Goal: Task Accomplishment & Management: Use online tool/utility

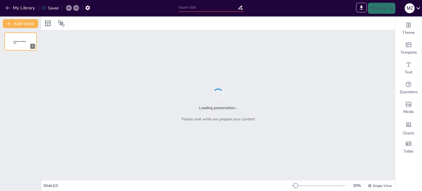
type input "Imported Assessment e management della morfologia addominale dalla valutazione …"
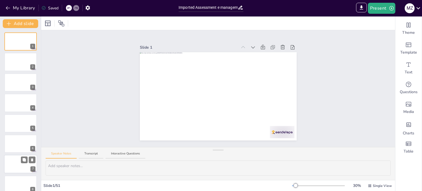
click at [18, 160] on div at bounding box center [20, 164] width 33 height 19
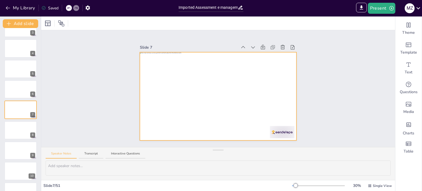
click at [191, 102] on div at bounding box center [218, 96] width 157 height 88
click at [318, 80] on div "Slide 1 Slide 2 Slide 3 Slide 4 Slide 5 Slide 6 Slide 7 Slide 8 Slide 9 Slide 1…" at bounding box center [218, 88] width 354 height 117
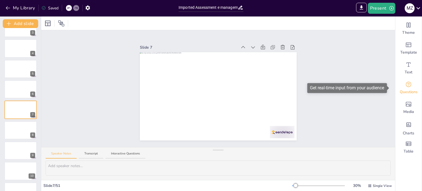
click at [405, 87] on icon "Get real-time input from your audience" at bounding box center [408, 84] width 7 height 7
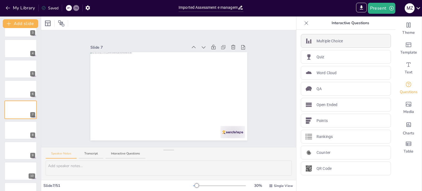
click at [320, 41] on p "Multiple Choice" at bounding box center [329, 41] width 26 height 6
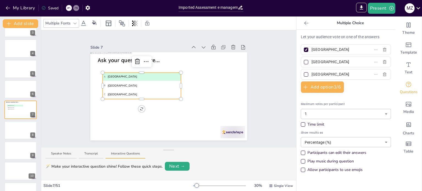
click at [118, 152] on button "Interactive Questions" at bounding box center [125, 154] width 40 height 7
drag, startPoint x: 169, startPoint y: 150, endPoint x: 162, endPoint y: 149, distance: 7.2
click at [163, 149] on div at bounding box center [168, 148] width 11 height 5
click at [176, 167] on button "Next →" at bounding box center [177, 165] width 25 height 9
click at [196, 164] on button "Next →" at bounding box center [197, 165] width 23 height 8
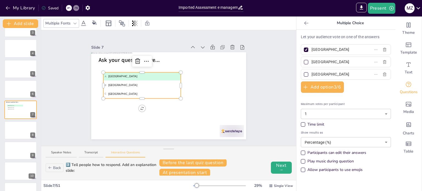
scroll to position [2, 0]
click at [173, 171] on button "At presentation start" at bounding box center [184, 172] width 51 height 8
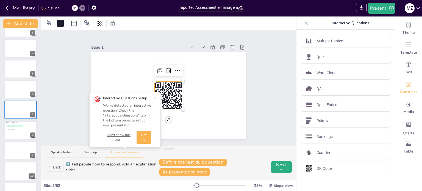
click at [144, 139] on button "Got it" at bounding box center [144, 137] width 15 height 13
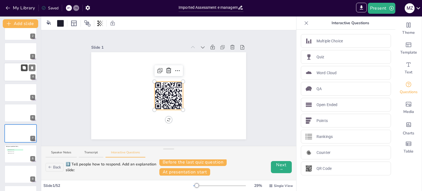
scroll to position [0, 0]
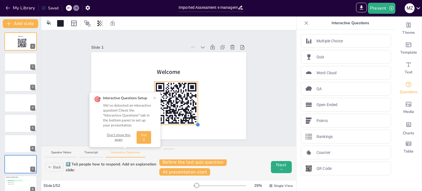
drag, startPoint x: 178, startPoint y: 107, endPoint x: 193, endPoint y: 121, distance: 20.2
click at [193, 121] on div at bounding box center [175, 103] width 43 height 43
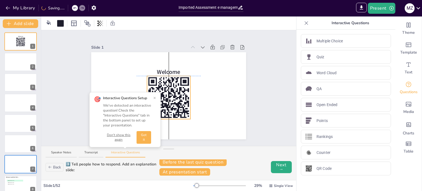
drag, startPoint x: 176, startPoint y: 103, endPoint x: 167, endPoint y: 99, distance: 9.5
click at [167, 99] on icon at bounding box center [168, 97] width 43 height 43
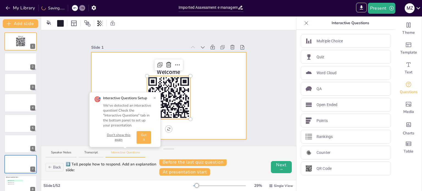
click at [217, 107] on div at bounding box center [168, 95] width 155 height 87
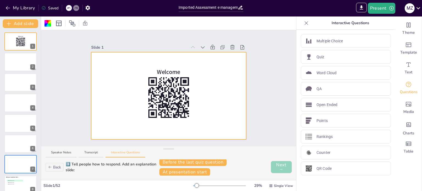
click at [271, 168] on button "Next →" at bounding box center [281, 167] width 21 height 12
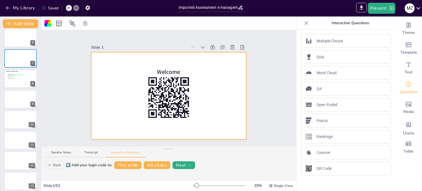
scroll to position [137, 0]
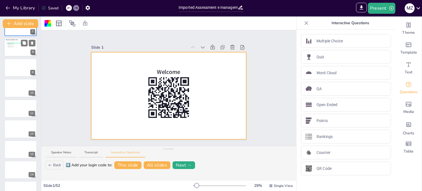
click at [25, 47] on div at bounding box center [20, 47] width 33 height 19
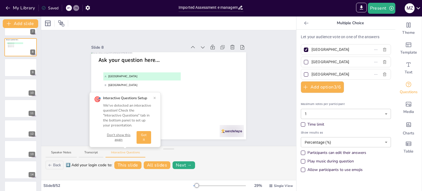
scroll to position [75, 0]
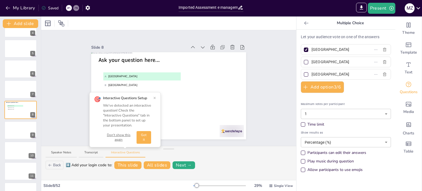
click at [144, 136] on button "Got it" at bounding box center [144, 137] width 15 height 13
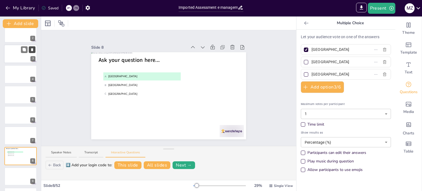
scroll to position [0, 0]
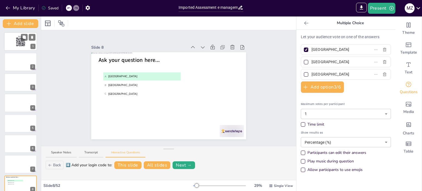
click at [6, 43] on div at bounding box center [20, 41] width 33 height 19
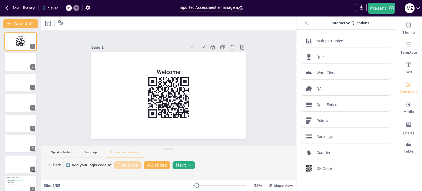
click at [134, 166] on button "This slide" at bounding box center [127, 165] width 27 height 8
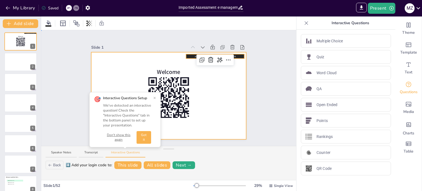
click at [224, 113] on div at bounding box center [168, 95] width 155 height 87
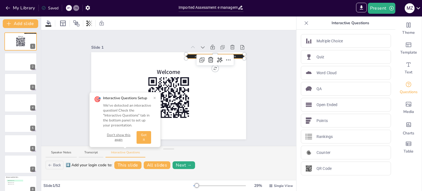
click at [221, 52] on div "Welcome Join at sendsteps.me | use code Free92749738" at bounding box center [168, 95] width 155 height 87
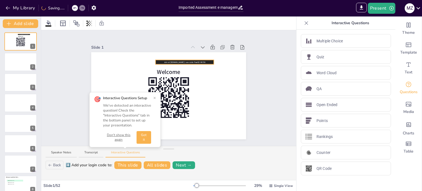
drag, startPoint x: 182, startPoint y: 56, endPoint x: 152, endPoint y: 62, distance: 31.0
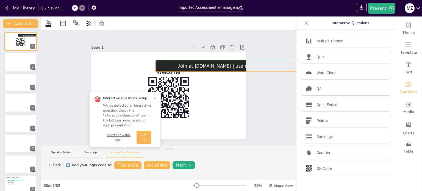
drag, startPoint x: 209, startPoint y: 62, endPoint x: 171, endPoint y: 69, distance: 38.6
click at [171, 69] on div at bounding box center [231, 66] width 153 height 12
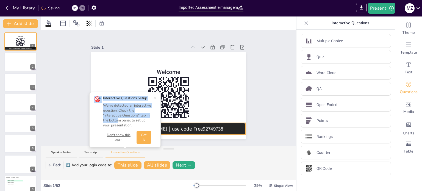
drag, startPoint x: 185, startPoint y: 58, endPoint x: 119, endPoint y: 121, distance: 90.7
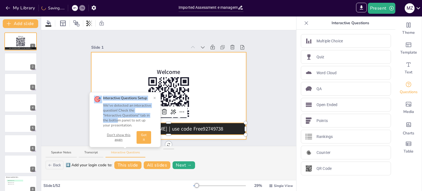
click at [233, 94] on div at bounding box center [168, 95] width 155 height 87
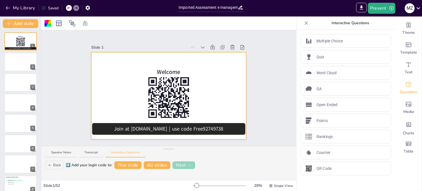
click at [187, 168] on button "Next →" at bounding box center [184, 165] width 23 height 8
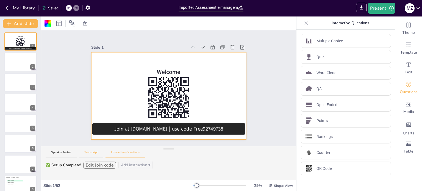
click at [88, 153] on button "Transcript" at bounding box center [91, 153] width 24 height 7
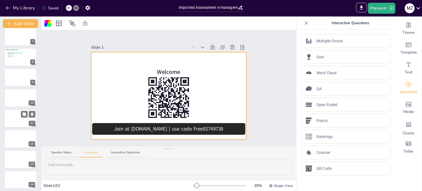
scroll to position [110, 0]
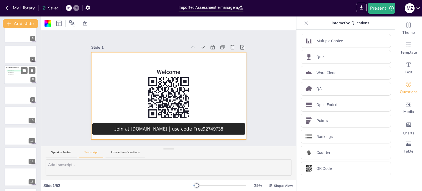
click at [18, 77] on div at bounding box center [20, 74] width 33 height 19
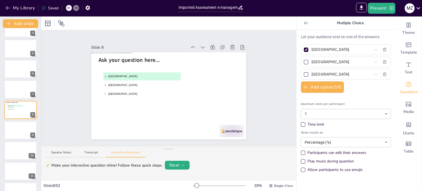
click at [304, 51] on div at bounding box center [306, 50] width 4 height 4
click at [312, 51] on input "Amsterdam" at bounding box center [337, 50] width 51 height 8
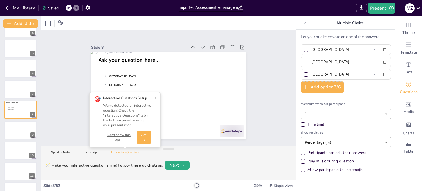
click at [155, 97] on button "×" at bounding box center [154, 98] width 3 height 4
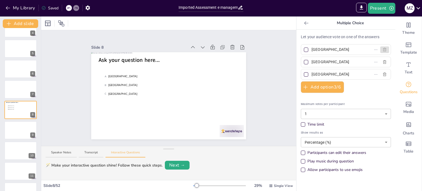
click at [383, 49] on icon "button" at bounding box center [384, 50] width 3 height 4
type input "Rotterdam"
type input "The Hague"
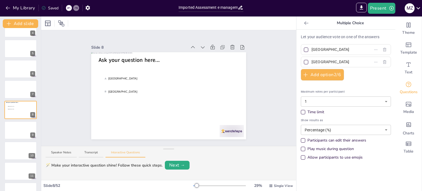
click at [319, 49] on input "Rotterdam" at bounding box center [337, 50] width 51 height 8
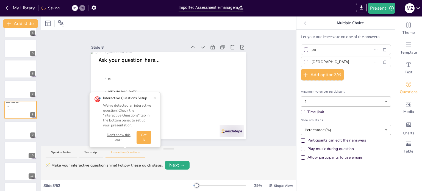
type input "p"
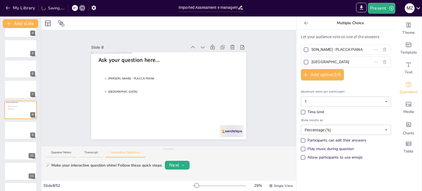
scroll to position [0, 0]
click at [325, 63] on input "The Hague" at bounding box center [337, 62] width 51 height 8
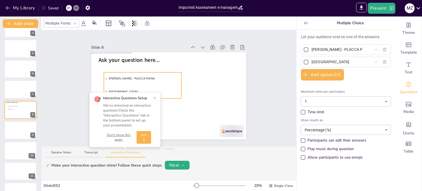
click at [125, 76] on span "A PANCIA TONICA - PLACCA PIANA" at bounding box center [142, 78] width 75 height 4
click at [129, 76] on span "A PANCIA TONICA - PLACCA PIANA" at bounding box center [142, 78] width 75 height 4
click at [338, 49] on input "PANCIA TONICA - PLACCA PIANA" at bounding box center [337, 50] width 51 height 8
type input "PLACCA PIANA"
click at [330, 58] on input "The Hague" at bounding box center [337, 62] width 51 height 8
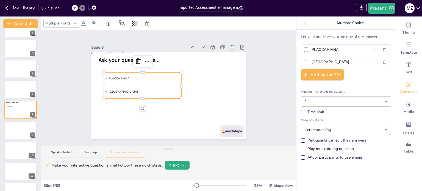
drag, startPoint x: 330, startPoint y: 62, endPoint x: 292, endPoint y: 63, distance: 37.9
click at [296, 63] on div "Let your audience vote on one of the answers PLACCA PIANA The Hague Add option …" at bounding box center [345, 110] width 99 height 161
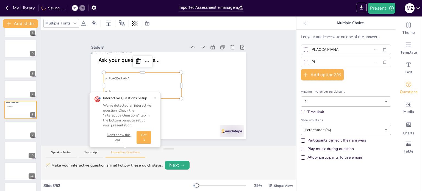
type input "P"
click at [129, 76] on span "A PLACCA PIANA" at bounding box center [142, 78] width 75 height 4
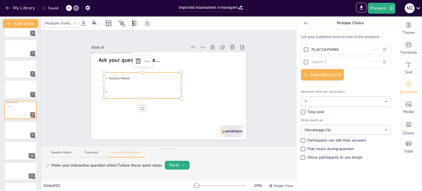
click at [334, 49] on input "PLACCA PIANA" at bounding box center [337, 50] width 51 height 8
click at [324, 49] on input "PLACCA PIANA" at bounding box center [337, 50] width 51 height 8
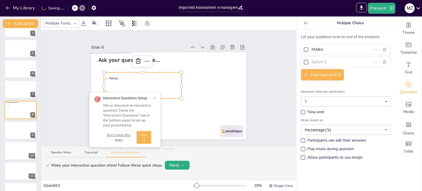
type input "PIANA"
click at [116, 135] on button "Don't show this again" at bounding box center [118, 137] width 31 height 9
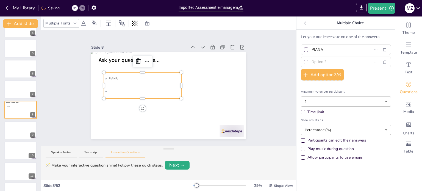
click at [323, 62] on input "text" at bounding box center [337, 62] width 51 height 8
type input "CONVESSA SOFT"
click at [322, 76] on button "Add option 2 / 6" at bounding box center [322, 75] width 43 height 12
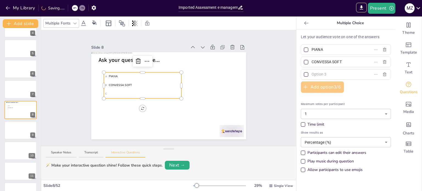
click at [322, 76] on input "text" at bounding box center [337, 74] width 51 height 8
type input "CONVESSA"
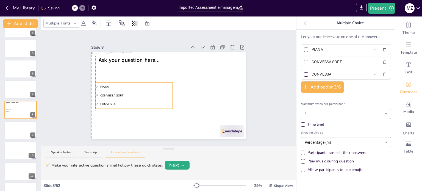
drag, startPoint x: 177, startPoint y: 82, endPoint x: 166, endPoint y: 94, distance: 16.2
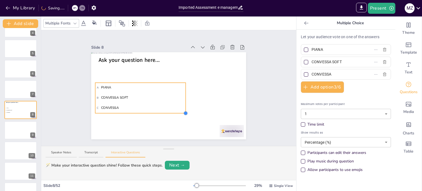
drag, startPoint x: 168, startPoint y: 107, endPoint x: 140, endPoint y: 112, distance: 27.5
click at [140, 112] on div "Ask your question here... A PIANA B CONVESSA SOFT C CONVESSA" at bounding box center [168, 95] width 155 height 87
drag, startPoint x: 181, startPoint y: 95, endPoint x: 127, endPoint y: 90, distance: 54.3
click at [127, 90] on div "Ask your question here... A PIANA B CONVESSA SOFT C CONVESSA" at bounding box center [168, 95] width 155 height 87
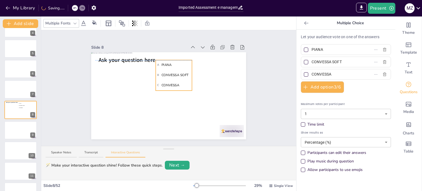
drag, startPoint x: 114, startPoint y: 81, endPoint x: 175, endPoint y: 57, distance: 64.9
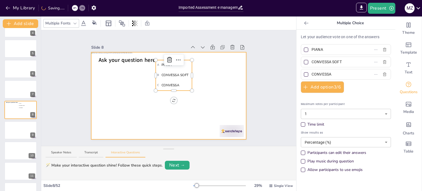
click at [233, 85] on div at bounding box center [168, 95] width 155 height 87
click at [233, 88] on div at bounding box center [168, 95] width 155 height 87
click at [278, 89] on div "Slide 1 Welcome Join at sendsteps.me | use code Free92749738 Slide 2 Slide 3 Sl…" at bounding box center [168, 88] width 255 height 116
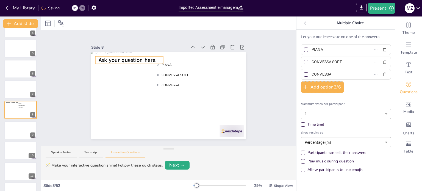
click at [123, 59] on div "Ask your question here... A PIANA B CONVESSA SOFT C CONVESSA" at bounding box center [168, 95] width 155 height 87
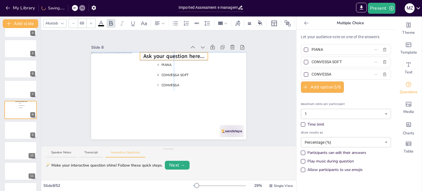
drag, startPoint x: 150, startPoint y: 54, endPoint x: 194, endPoint y: 49, distance: 44.8
click at [192, 53] on span "Ask your question here..." at bounding box center [173, 55] width 61 height 7
click at [197, 53] on p "COSA CI METTIAMO" at bounding box center [174, 56] width 68 height 8
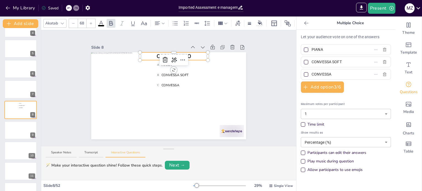
click at [171, 40] on div "Slide 1 Welcome Join at sendsteps.me | use code Free92749738 Slide 2 Slide 3 Sl…" at bounding box center [168, 88] width 155 height 102
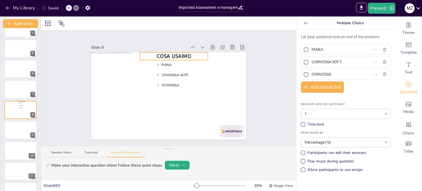
click at [185, 55] on span "COSA USAIMO" at bounding box center [174, 55] width 34 height 7
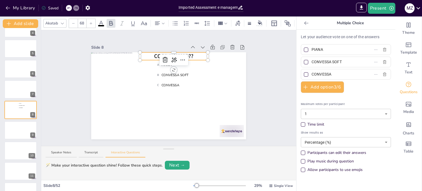
click at [270, 76] on div "Slide 1 Welcome Join at sendsteps.me | use code Free92749738 Slide 2 Slide 3 Sl…" at bounding box center [168, 88] width 255 height 116
click at [183, 53] on span "COSA USIAMO??" at bounding box center [174, 55] width 40 height 7
click at [185, 52] on div at bounding box center [174, 53] width 68 height 2
click at [177, 70] on li "B CONVESSA SOFT" at bounding box center [174, 74] width 36 height 9
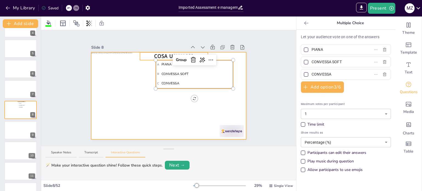
click at [94, 82] on div at bounding box center [168, 95] width 155 height 87
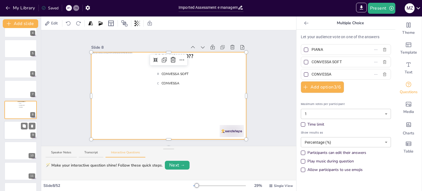
click at [19, 125] on div at bounding box center [20, 130] width 33 height 19
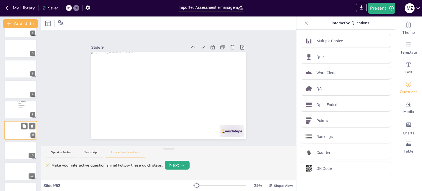
scroll to position [95, 0]
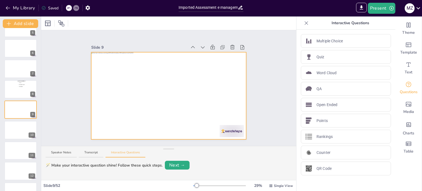
click at [233, 73] on div at bounding box center [168, 95] width 155 height 87
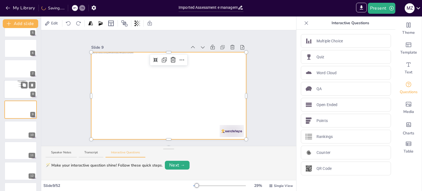
click at [22, 92] on div at bounding box center [20, 89] width 33 height 19
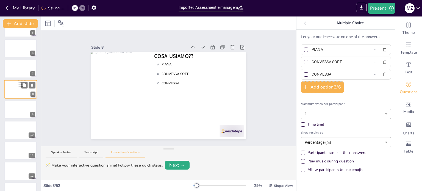
scroll to position [75, 0]
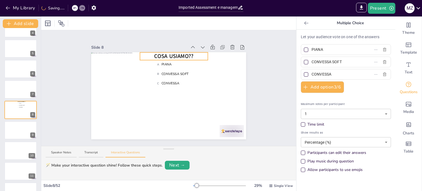
click at [181, 54] on div "COSA USIAMO?? A PIANA B CONVESSA SOFT C CONVESSA" at bounding box center [168, 95] width 155 height 87
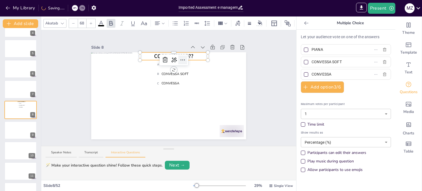
click at [179, 57] on icon at bounding box center [182, 60] width 7 height 7
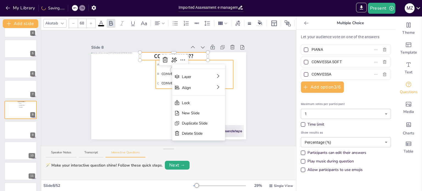
click at [157, 71] on span "B CONVESSA SOFT" at bounding box center [194, 73] width 74 height 5
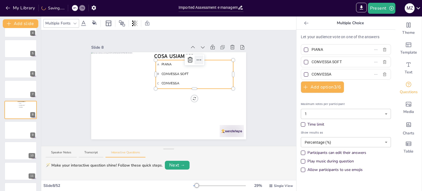
click at [197, 57] on icon at bounding box center [199, 60] width 7 height 7
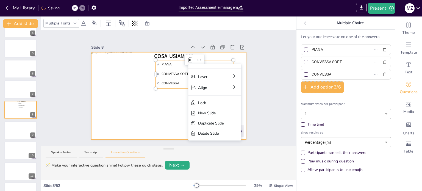
click at [209, 52] on div "COSA USIAMO?? A PIANA B CONVESSA SOFT C CONVESSA" at bounding box center [168, 95] width 155 height 87
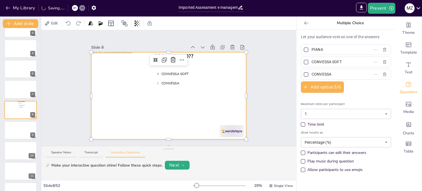
click at [244, 81] on div at bounding box center [245, 95] width 2 height 87
click at [256, 79] on div "Slide 1 Welcome Join at sendsteps.me | use code Free92749738 Slide 2 Slide 3 Sl…" at bounding box center [169, 88] width 186 height 102
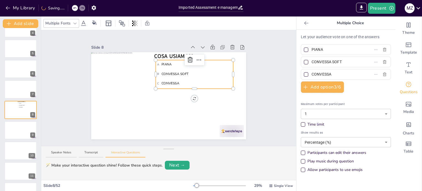
click at [180, 69] on li "B CONVESSA SOFT" at bounding box center [194, 73] width 77 height 9
drag, startPoint x: 216, startPoint y: 73, endPoint x: 188, endPoint y: 72, distance: 28.1
click at [191, 72] on div at bounding box center [192, 74] width 2 height 5
click at [276, 71] on div "Slide 1 Welcome Join at sendsteps.me | use code Free92749738 Slide 2 Slide 3 Sl…" at bounding box center [168, 88] width 255 height 116
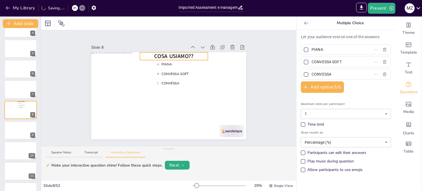
click at [160, 52] on div "COSA USIAMO?? A PIANA B CONVESSA SOFT C CONVESSA" at bounding box center [168, 95] width 155 height 87
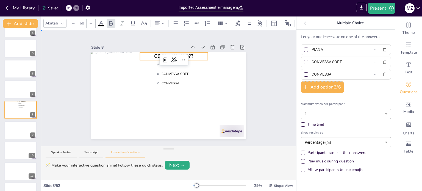
click at [280, 77] on div "Slide 1 Welcome Join at sendsteps.me | use code Free92749738 Slide 2 Slide 3 Sl…" at bounding box center [168, 88] width 255 height 116
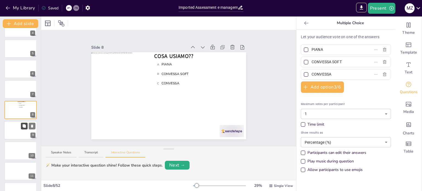
click at [25, 127] on icon at bounding box center [24, 125] width 3 height 3
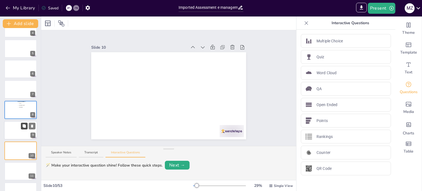
scroll to position [116, 0]
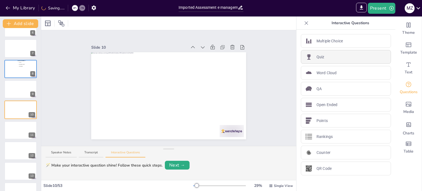
click at [333, 59] on div "Quiz" at bounding box center [346, 57] width 90 height 14
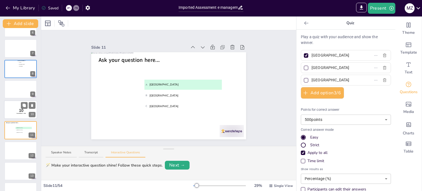
click at [15, 116] on div at bounding box center [20, 110] width 33 height 19
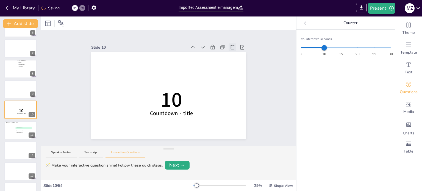
click at [230, 45] on icon at bounding box center [232, 47] width 4 height 4
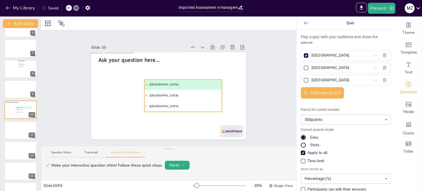
click at [192, 93] on span "B Rotterdam" at bounding box center [183, 95] width 75 height 4
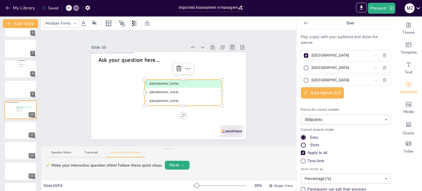
click at [230, 45] on icon at bounding box center [232, 47] width 4 height 4
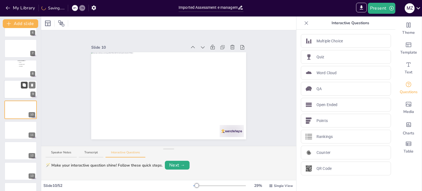
click at [21, 83] on button at bounding box center [24, 85] width 7 height 7
click at [32, 106] on icon at bounding box center [32, 105] width 2 height 3
click at [28, 68] on div at bounding box center [20, 69] width 33 height 19
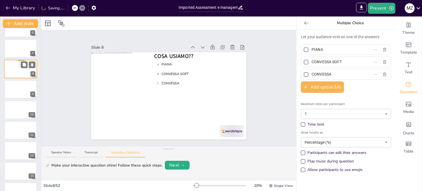
scroll to position [75, 0]
click at [313, 114] on body "My Library Saving...... Imported Assessment e management della morfologia addom…" at bounding box center [211, 95] width 422 height 191
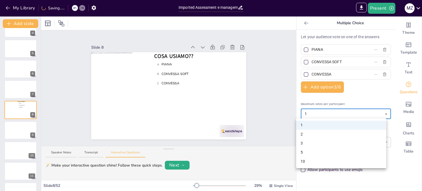
click at [313, 114] on div at bounding box center [211, 95] width 422 height 191
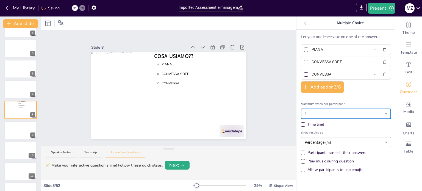
click at [315, 145] on body "My Library Saving...... Imported Assessment e management della morfologia addom…" at bounding box center [211, 95] width 422 height 191
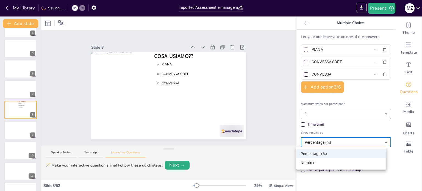
click at [315, 145] on div at bounding box center [211, 95] width 422 height 191
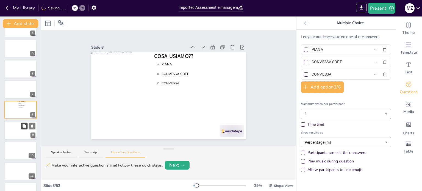
click at [26, 126] on icon at bounding box center [24, 126] width 4 height 4
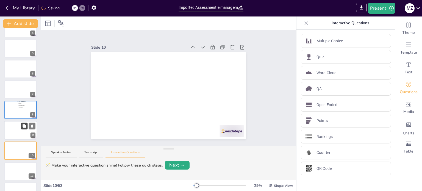
scroll to position [116, 0]
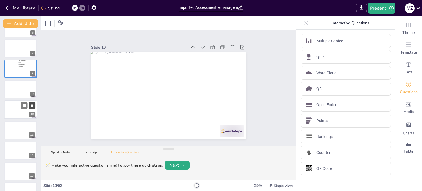
click at [31, 104] on icon at bounding box center [32, 105] width 2 height 3
click at [11, 69] on div at bounding box center [20, 69] width 33 height 19
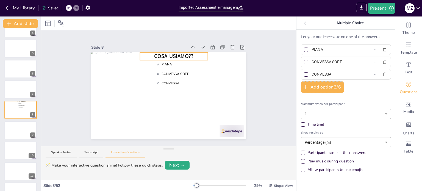
click at [187, 52] on div "COSA USIAMO?? A PIANA B CONVESSA SOFT C CONVESSA" at bounding box center [168, 95] width 155 height 87
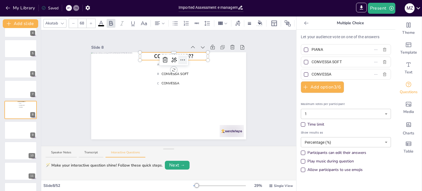
click at [179, 57] on icon at bounding box center [182, 60] width 7 height 7
click at [171, 58] on icon at bounding box center [174, 60] width 7 height 7
click at [273, 75] on div "Slide 1 Welcome Join at sendsteps.me | use code Free92749738 Slide 2 Slide 3 Sl…" at bounding box center [168, 88] width 255 height 116
click at [169, 54] on div "COSA USIAMO?? A PIANA B CONVESSA SOFT C CONVESSA" at bounding box center [168, 95] width 155 height 87
click at [183, 81] on span "C CONVESSA" at bounding box center [173, 83] width 33 height 5
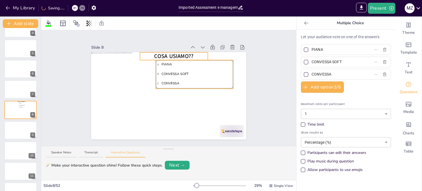
click at [188, 96] on div "COSA USIAMO?? A PIANA B CONVESSA SOFT C CONVESSA 0 °" at bounding box center [168, 95] width 155 height 87
click at [189, 96] on div "COSA USIAMO?? A PIANA B CONVESSA SOFT C CONVESSA Group" at bounding box center [168, 95] width 155 height 87
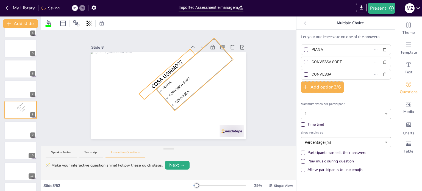
drag, startPoint x: 190, startPoint y: 96, endPoint x: 224, endPoint y: 110, distance: 36.4
click at [224, 110] on div "COSA USIAMO?? A PIANA B CONVESSA SOFT C CONVESSA 319 °" at bounding box center [168, 95] width 155 height 87
click at [421, 10] on icon at bounding box center [418, 7] width 7 height 7
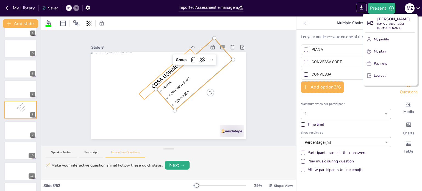
click at [378, 76] on p "Log out" at bounding box center [380, 75] width 12 height 5
